Goal: Task Accomplishment & Management: Manage account settings

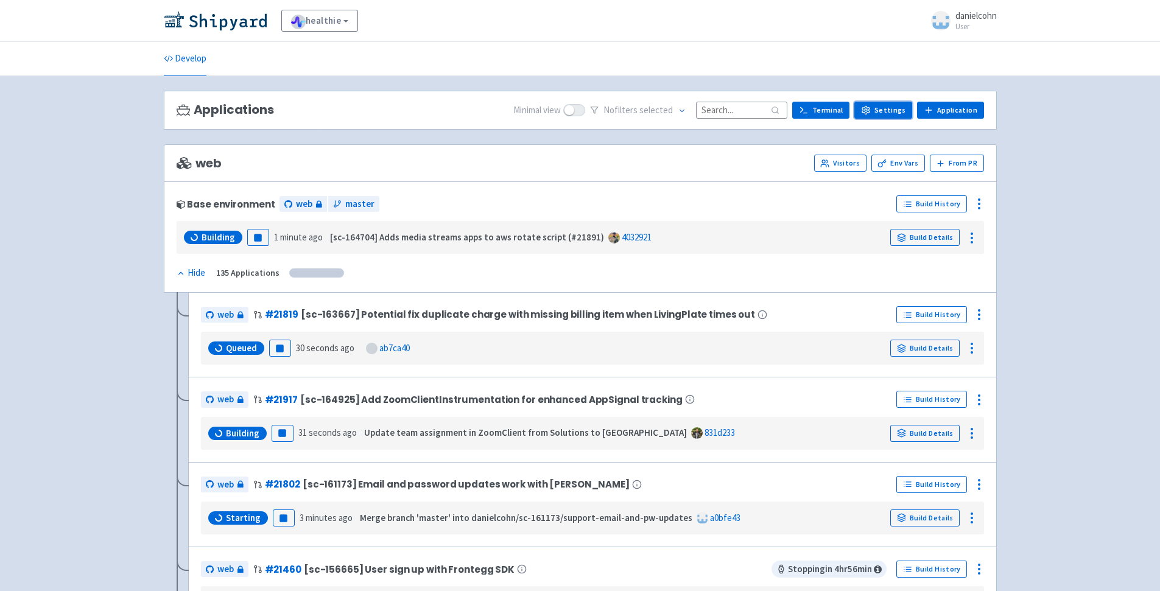
click at [883, 111] on link "Settings" at bounding box center [883, 110] width 58 height 17
click at [910, 163] on link "Env Vars" at bounding box center [898, 163] width 54 height 17
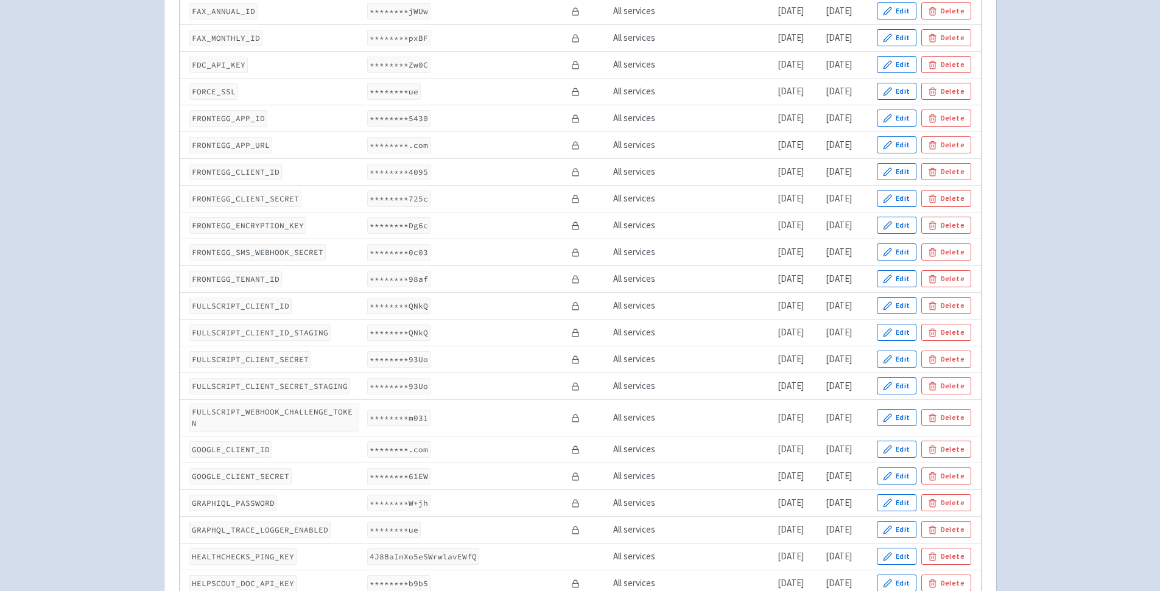
scroll to position [1335, 0]
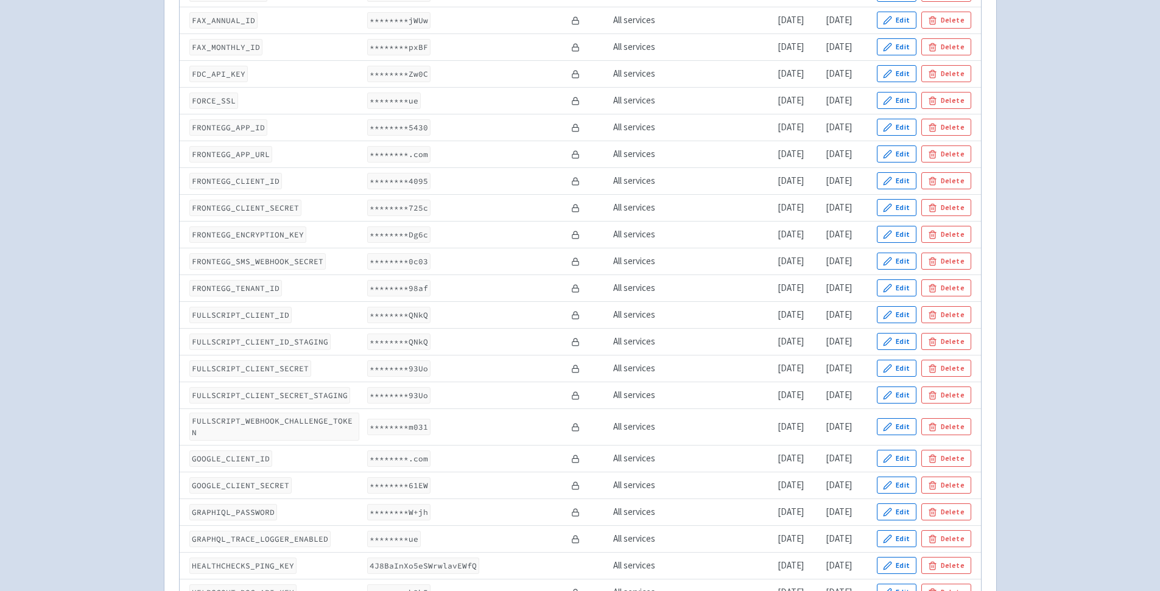
click at [954, 128] on button "Delete" at bounding box center [945, 127] width 49 height 17
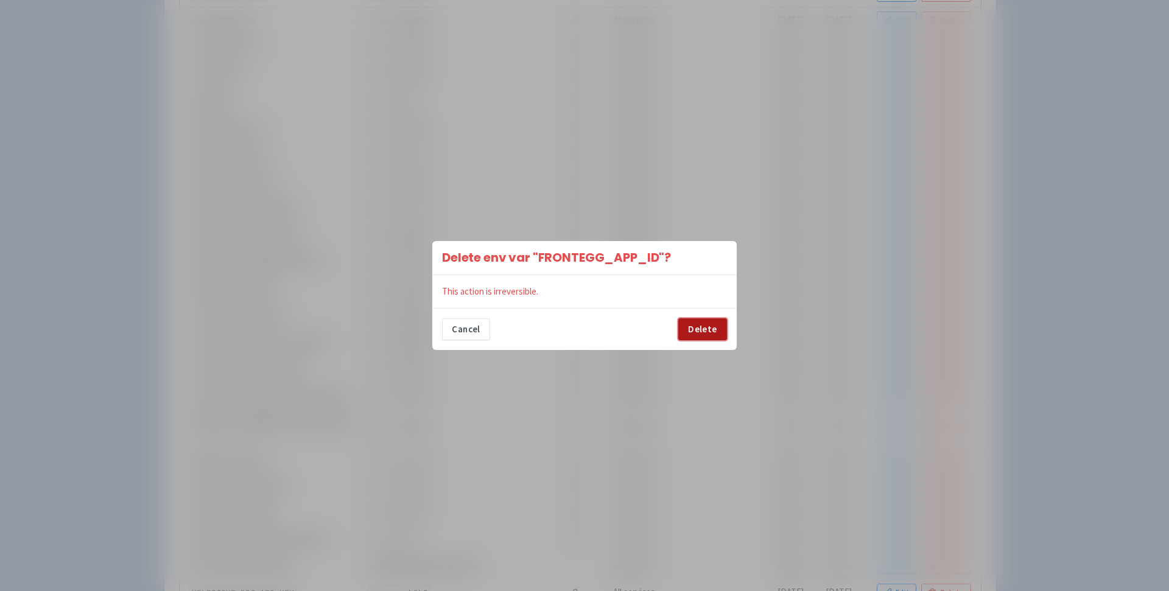
click at [702, 329] on button "Delete" at bounding box center [702, 329] width 49 height 22
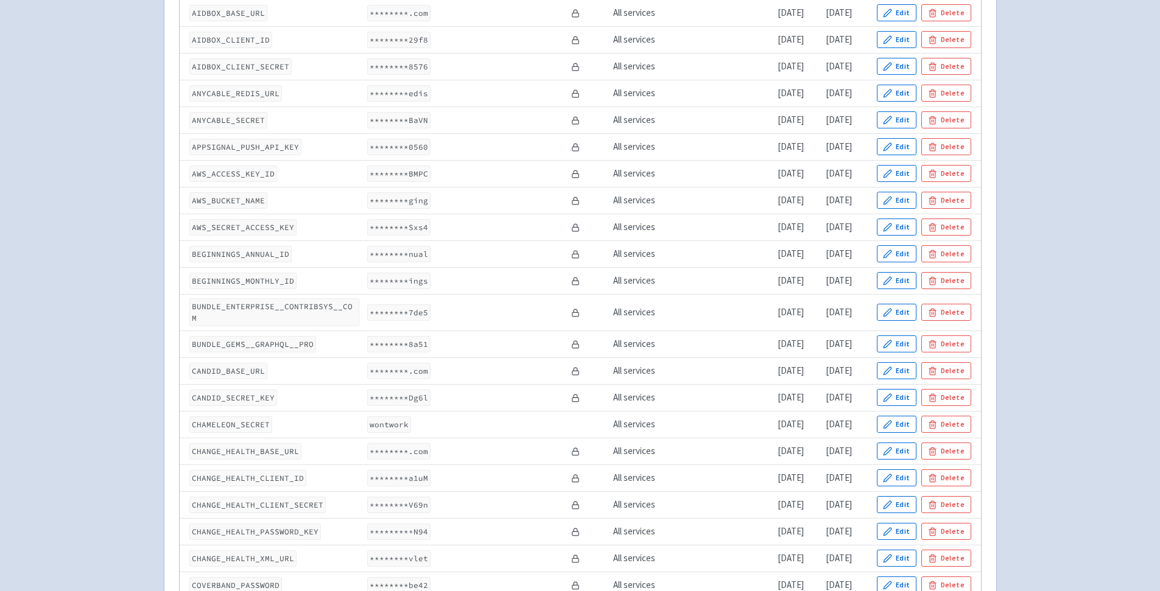
scroll to position [0, 0]
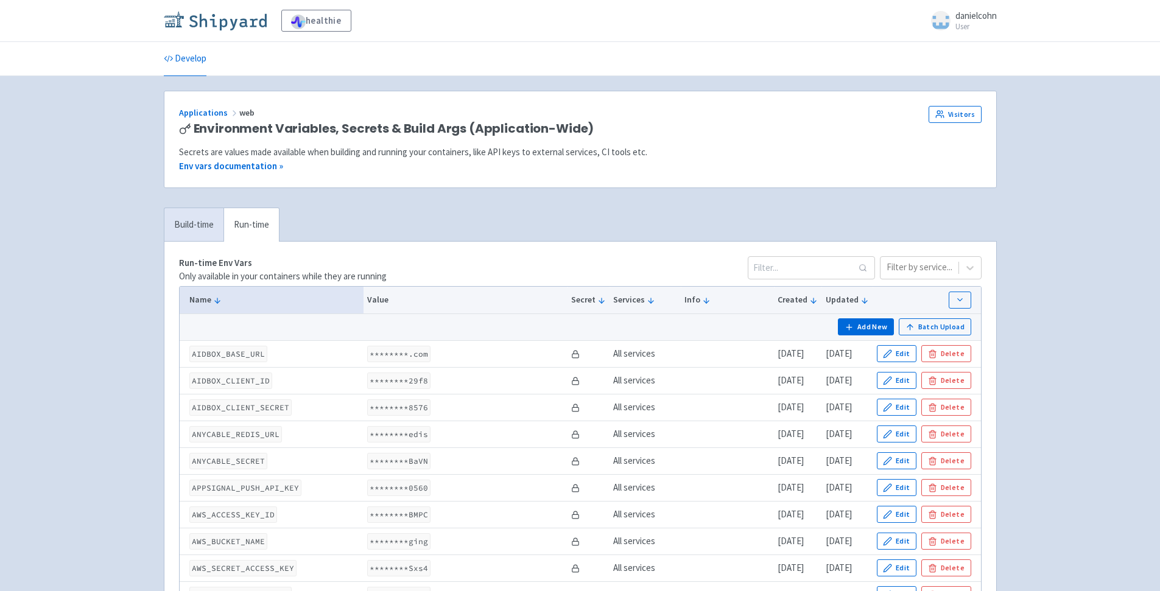
click at [223, 22] on img at bounding box center [215, 20] width 103 height 19
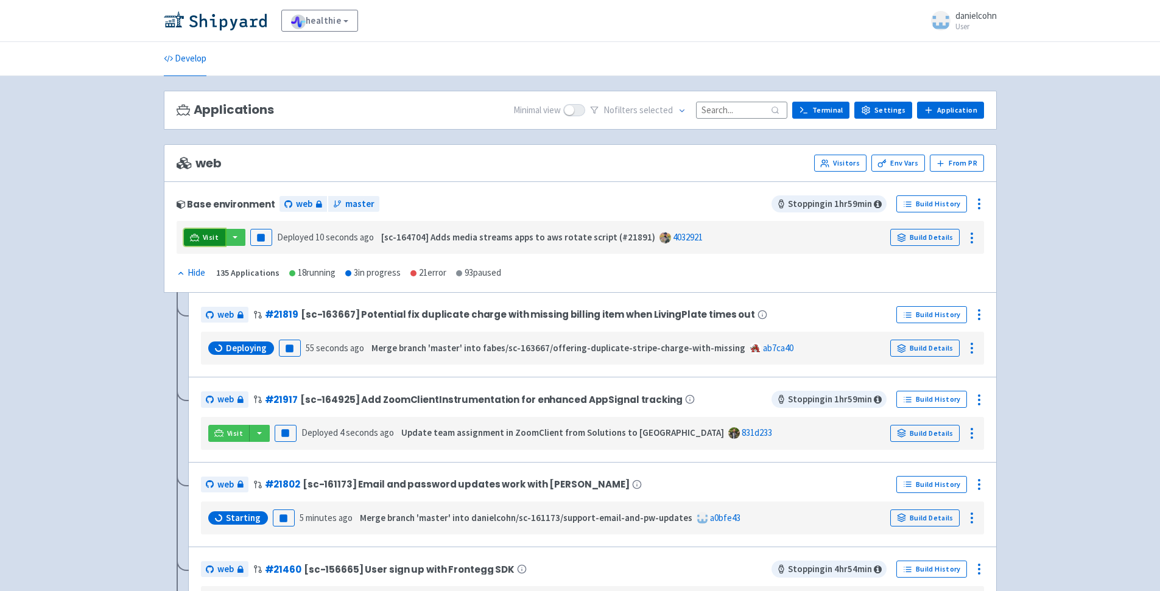
click at [219, 239] on link "Visit" at bounding box center [204, 237] width 41 height 17
